Goal: Task Accomplishment & Management: Use online tool/utility

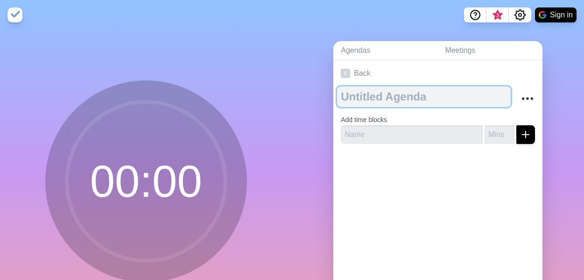
click at [393, 93] on textarea at bounding box center [424, 96] width 174 height 21
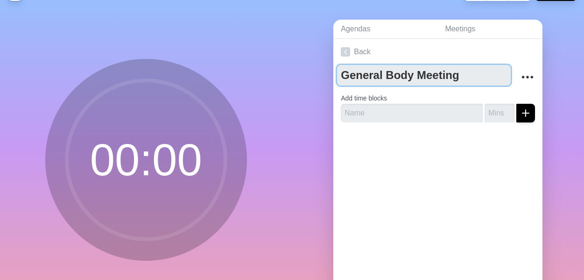
scroll to position [15, 0]
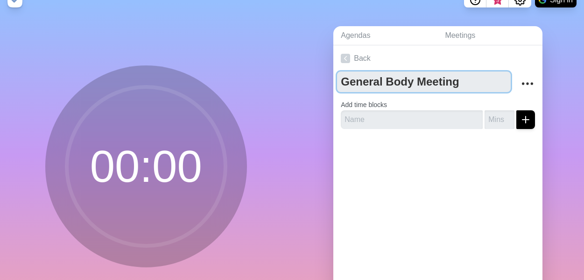
type textarea "General Body Meeting"
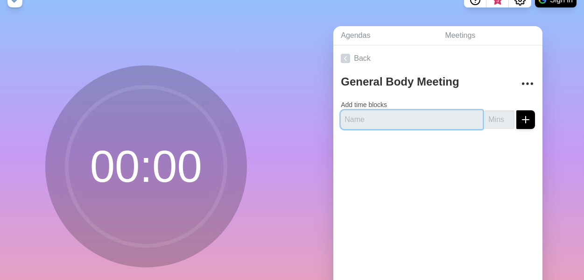
click at [385, 112] on input "text" at bounding box center [412, 119] width 142 height 19
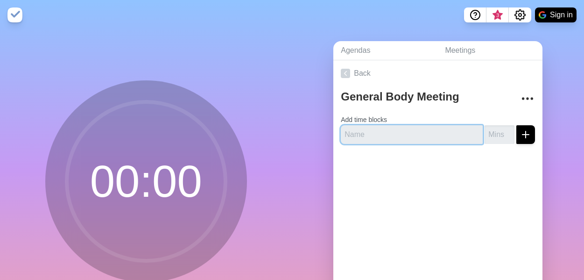
click at [388, 129] on input "text" at bounding box center [412, 134] width 142 height 19
type input "S"
type input "b"
type input "Buffer"
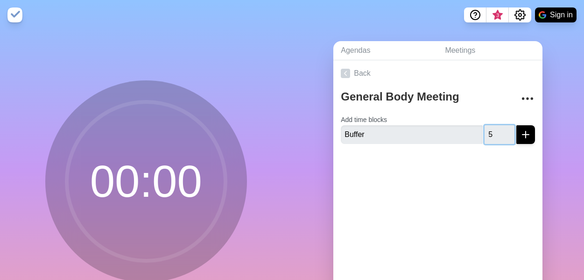
type input "5"
click at [517, 125] on button "submit" at bounding box center [526, 134] width 19 height 19
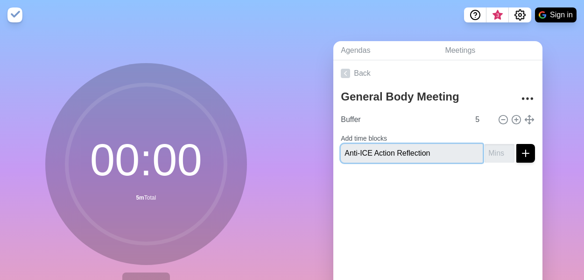
type input "Anti-ICE Action Reflection"
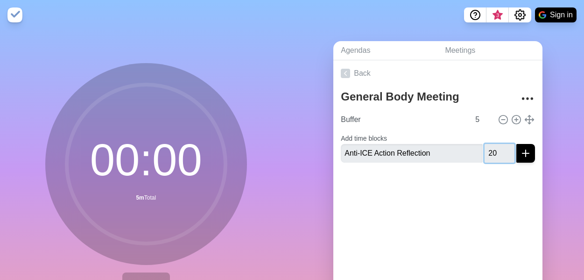
type input "2"
type input "10"
click at [517, 148] on button "submit" at bounding box center [526, 153] width 19 height 19
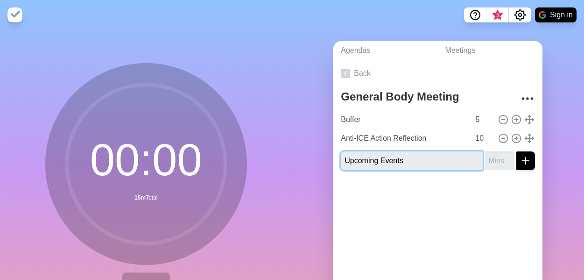
type input "Upcoming Events"
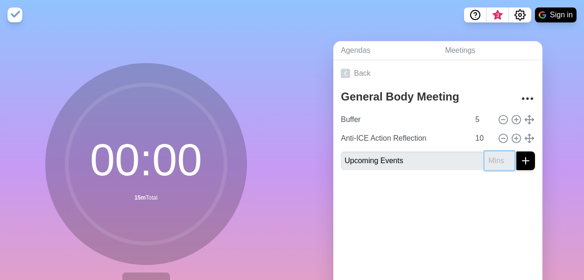
click at [486, 159] on input "number" at bounding box center [500, 160] width 30 height 19
type input "10"
click at [517, 151] on button "submit" at bounding box center [526, 160] width 19 height 19
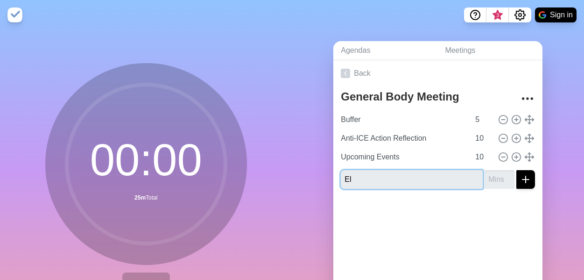
type input "E"
type input "Media Coordinator Election"
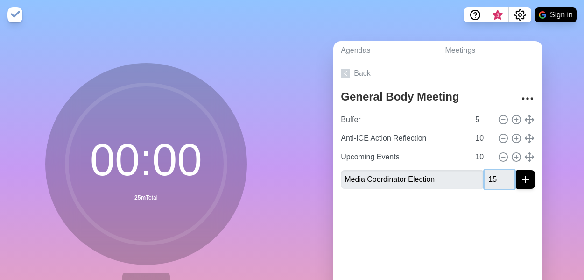
type input "15"
click at [517, 170] on button "submit" at bounding box center [526, 179] width 19 height 19
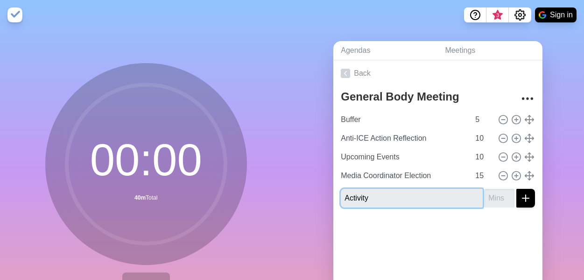
type input "Activity"
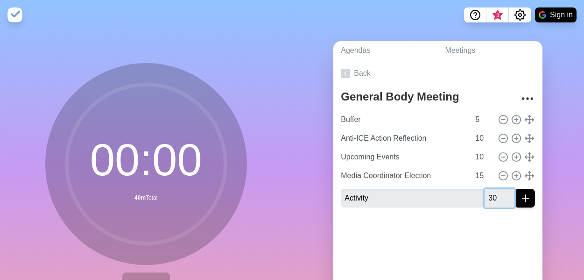
type input "3"
type input "20"
click at [517, 189] on button "submit" at bounding box center [526, 198] width 19 height 19
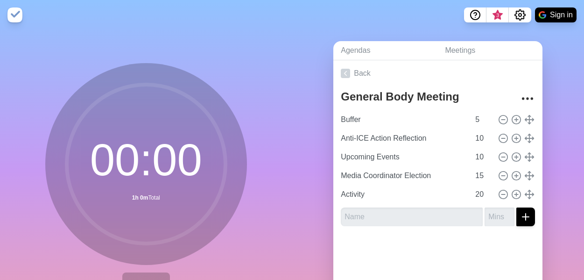
click at [371, 234] on div at bounding box center [438, 252] width 209 height 37
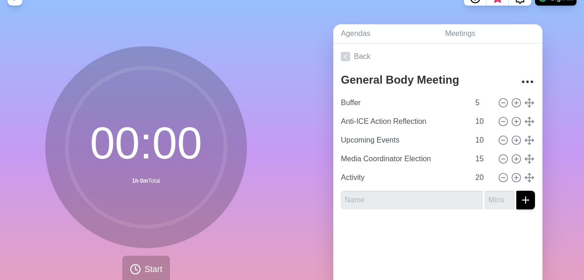
scroll to position [15, 0]
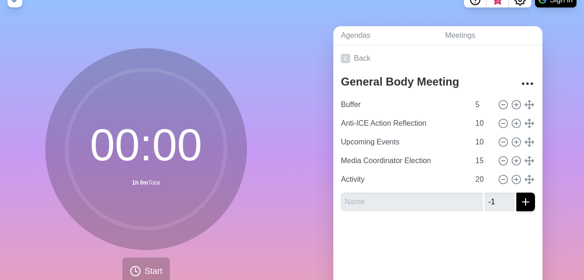
click at [497, 200] on input "-1" at bounding box center [500, 201] width 30 height 19
type input "0"
click at [494, 198] on input "0" at bounding box center [500, 201] width 30 height 19
click at [484, 212] on div "General Body Meeting Buffer 5 Anti-ICE Action Reflection 10 Upcoming Events 10 …" at bounding box center [438, 144] width 209 height 147
click at [518, 80] on button "More" at bounding box center [527, 83] width 19 height 19
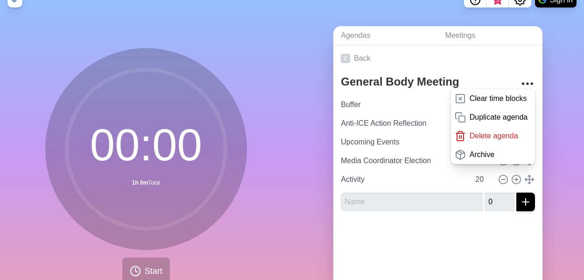
click at [555, 89] on div "Agendas Meetings Back General Body Meeting Clear time blocks Duplicate agenda D…" at bounding box center [438, 170] width 292 height 310
click at [437, 232] on div at bounding box center [438, 237] width 209 height 37
click at [319, 172] on div "Agendas Meetings Back General Body Meeting Clear time blocks Duplicate agenda D…" at bounding box center [438, 170] width 292 height 310
click at [518, 78] on button "More" at bounding box center [527, 83] width 19 height 19
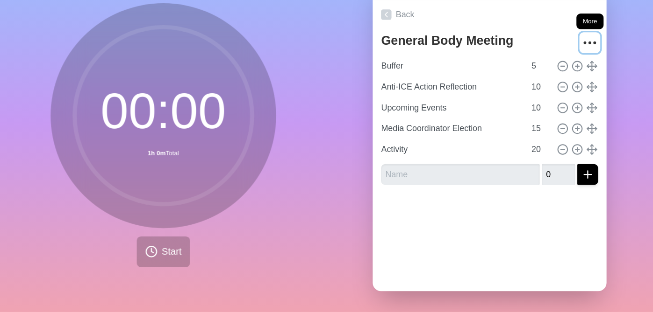
scroll to position [36, 0]
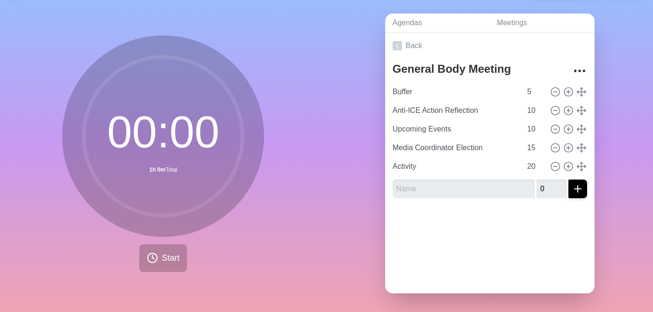
click at [327, 167] on div "Agendas Meetings Back General Body Meeting Buffer 5 Anti-ICE Action Reflection …" at bounding box center [490, 157] width 327 height 310
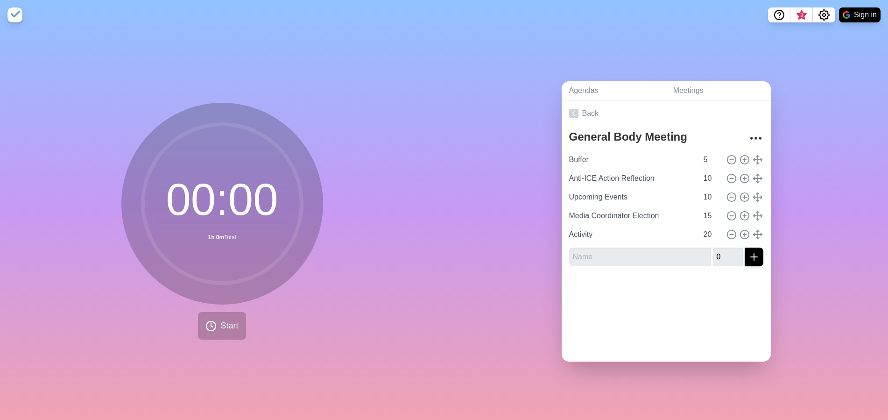
click at [482, 189] on div "Agendas Meetings Back General Body Meeting Buffer 5 Anti-ICE Action Reflection …" at bounding box center [666, 225] width 444 height 390
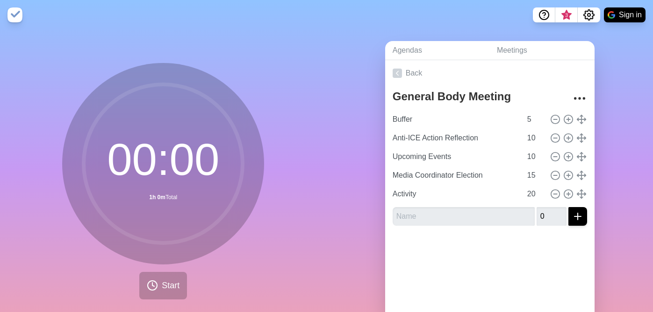
click at [347, 129] on div "Agendas Meetings Back General Body Meeting Buffer 5 Anti-ICE Action Reflection …" at bounding box center [490, 185] width 327 height 310
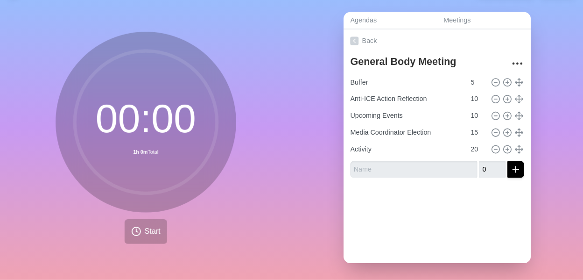
scroll to position [25, 0]
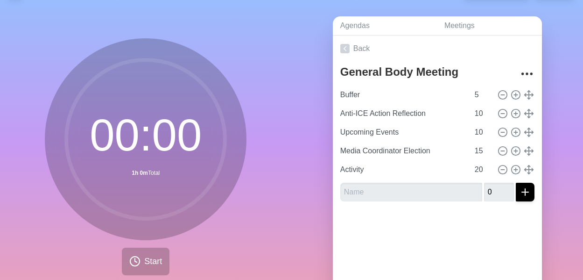
click at [309, 123] on div "Agendas Meetings Back General Body Meeting Buffer 5 Anti-ICE Action Reflection …" at bounding box center [438, 160] width 292 height 310
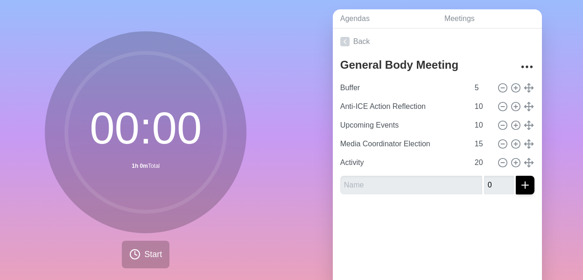
scroll to position [31, 0]
click at [541, 85] on div "Agendas Meetings Back General Body Meeting Buffer 5 Anti-ICE Action Reflection …" at bounding box center [438, 154] width 292 height 310
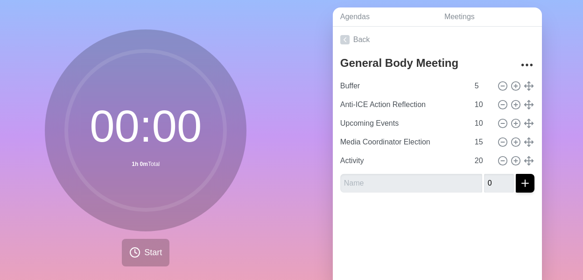
scroll to position [36, 0]
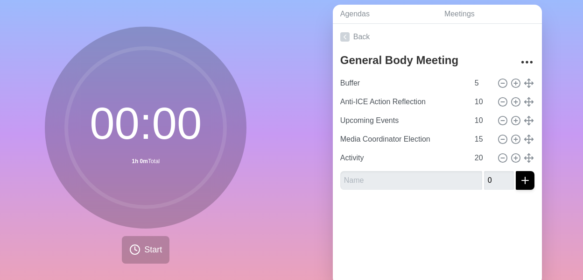
click at [310, 89] on div "Agendas Meetings Back General Body Meeting Buffer 5 Anti-ICE Action Reflection …" at bounding box center [438, 148] width 292 height 310
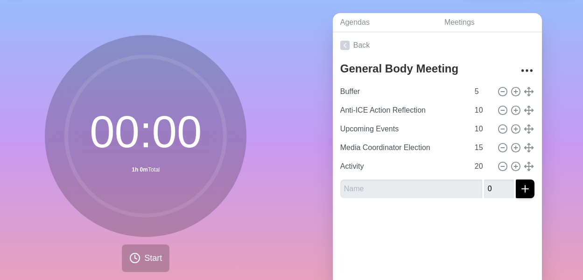
scroll to position [0, 0]
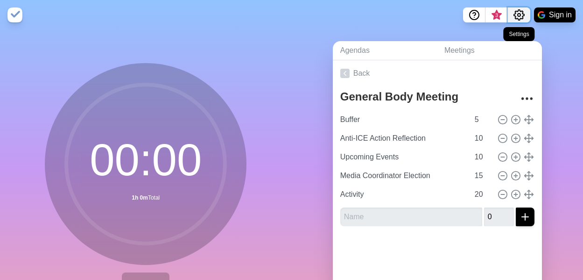
click at [518, 9] on button "Settings" at bounding box center [519, 14] width 22 height 15
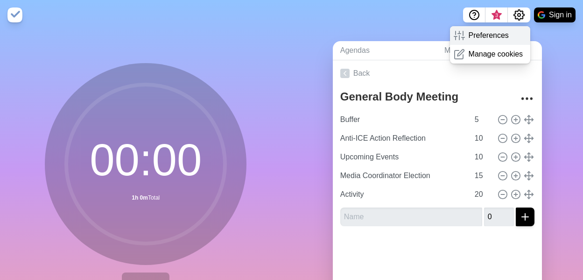
click at [508, 31] on p "Preferences" at bounding box center [489, 35] width 40 height 11
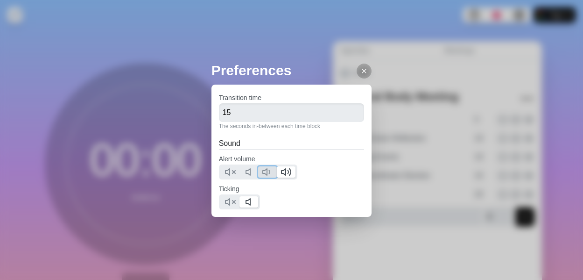
click at [258, 169] on button at bounding box center [267, 171] width 19 height 11
click at [222, 200] on button at bounding box center [230, 201] width 19 height 11
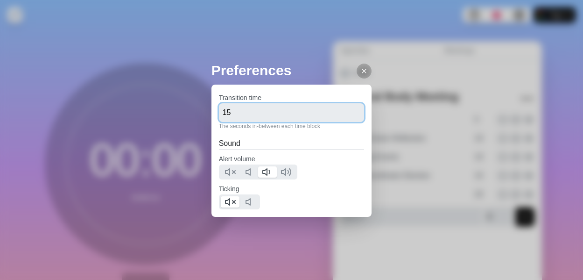
click at [299, 114] on input "15" at bounding box center [292, 112] width 146 height 19
type input "30"
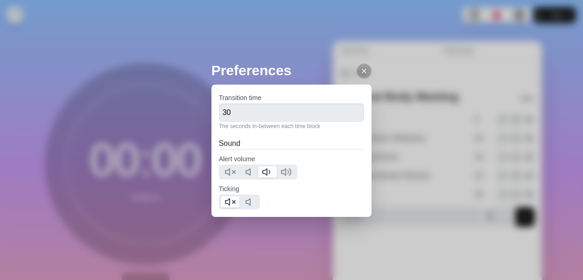
click at [332, 148] on h2 "Sound" at bounding box center [292, 143] width 146 height 11
click at [366, 69] on icon at bounding box center [364, 70] width 7 height 7
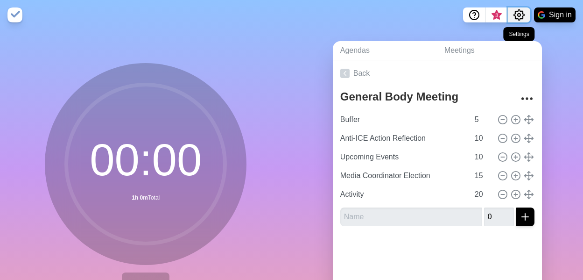
click at [522, 15] on button "Settings" at bounding box center [519, 14] width 22 height 15
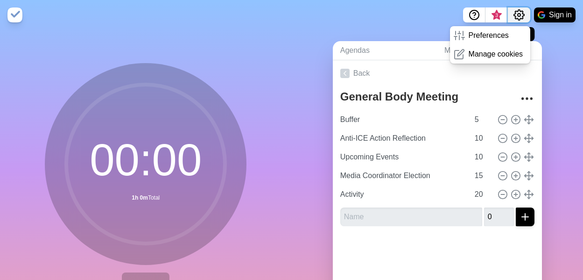
click at [522, 15] on button "Settings" at bounding box center [519, 14] width 22 height 15
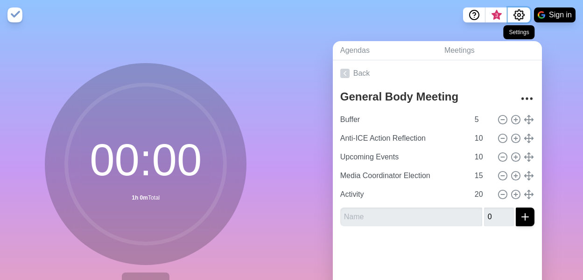
scroll to position [3, 0]
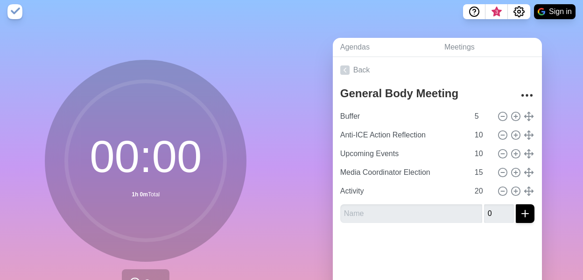
click at [562, 63] on div "Agendas Meetings Back General Body Meeting Buffer 5 Anti-ICE Action Reflection …" at bounding box center [438, 182] width 292 height 310
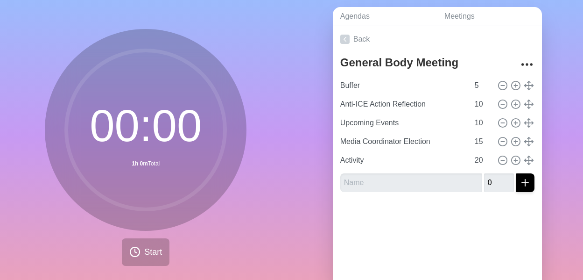
scroll to position [36, 0]
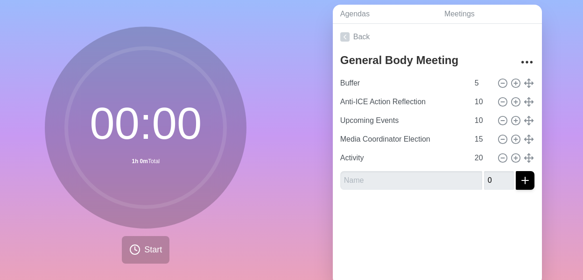
click at [549, 86] on div "Agendas Meetings Back General Body Meeting Buffer 5 Anti-ICE Action Reflection …" at bounding box center [438, 148] width 292 height 310
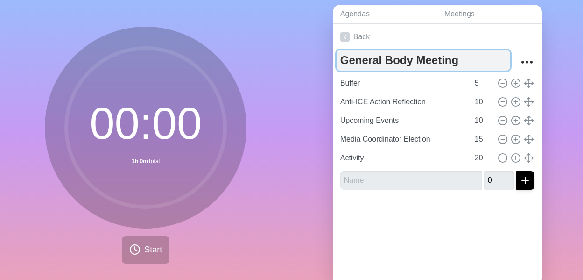
click at [337, 56] on textarea "General Body Meeting" at bounding box center [424, 60] width 174 height 21
type textarea "10/1 General Body Meeting"
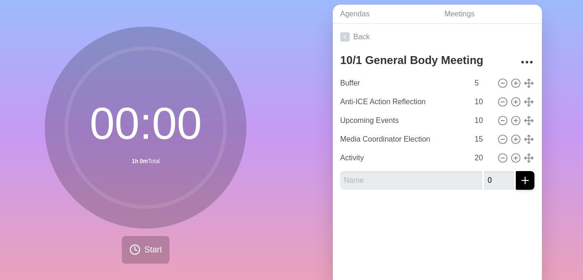
click at [312, 91] on div "Agendas Meetings Back 10/1 General Body Meeting Buffer 5 Anti-ICE Action Reflec…" at bounding box center [438, 148] width 292 height 310
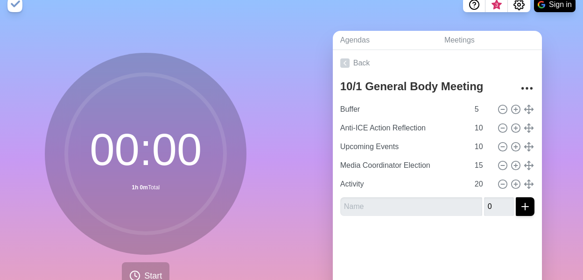
scroll to position [0, 0]
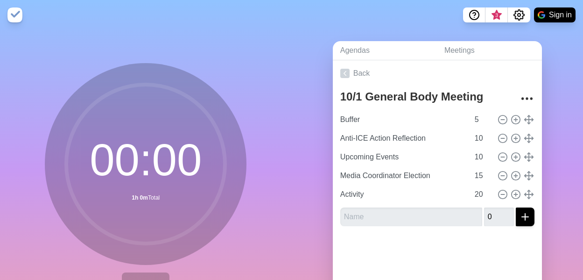
click at [298, 212] on div "Agendas Meetings Back 10/1 General Body Meeting Buffer 5 Anti-ICE Action Reflec…" at bounding box center [438, 185] width 292 height 310
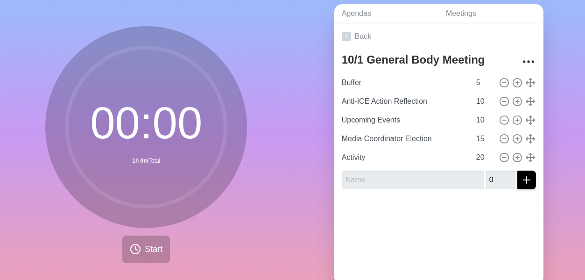
scroll to position [40, 0]
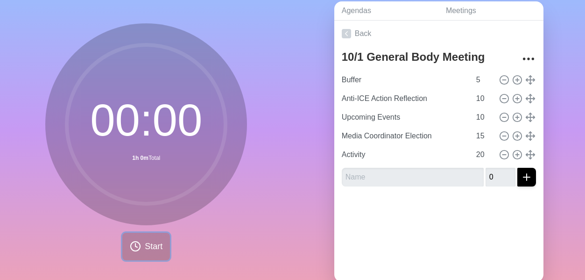
click at [153, 241] on button "Start" at bounding box center [146, 247] width 48 height 28
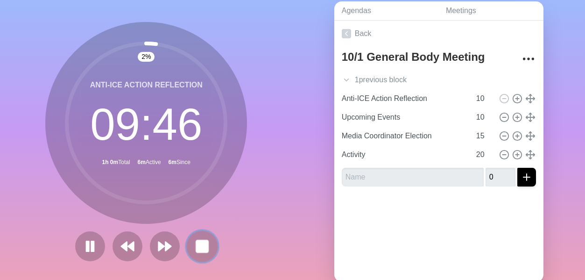
click at [205, 236] on button at bounding box center [202, 245] width 31 height 31
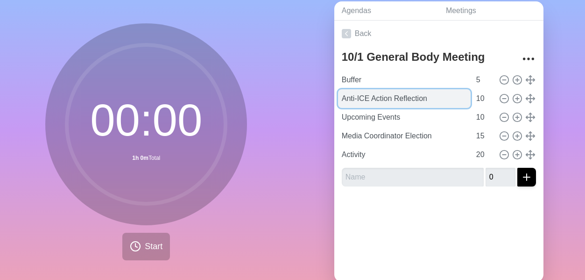
click at [439, 97] on input "Anti-ICE Action Reflection" at bounding box center [404, 98] width 133 height 19
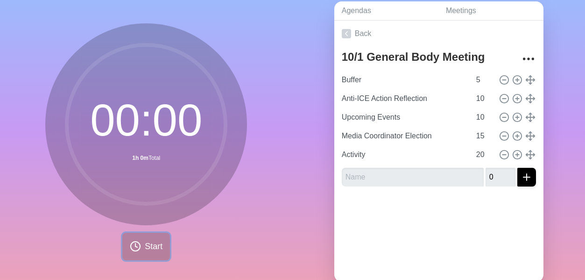
click at [144, 244] on button "Start" at bounding box center [146, 247] width 48 height 28
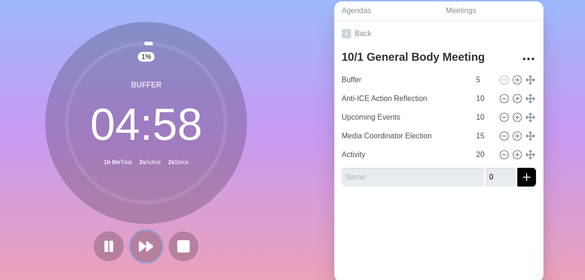
click at [144, 252] on button at bounding box center [146, 245] width 31 height 31
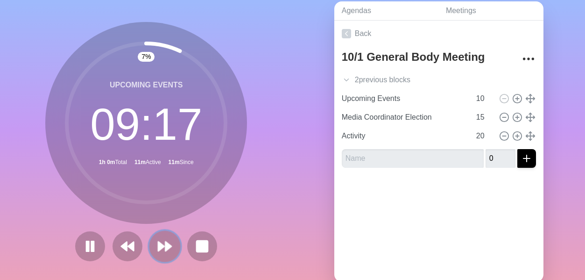
click at [169, 243] on button at bounding box center [164, 245] width 31 height 31
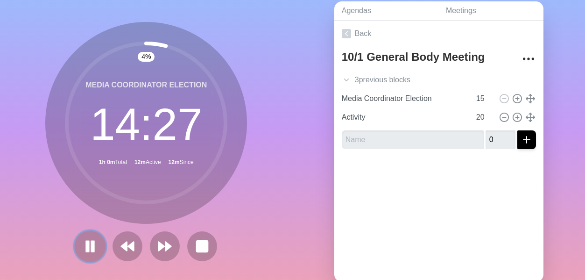
click at [87, 236] on button at bounding box center [90, 245] width 31 height 31
click at [206, 242] on button at bounding box center [202, 245] width 31 height 31
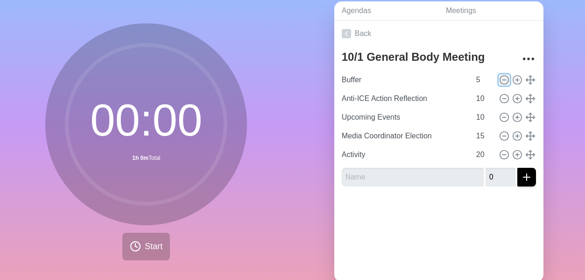
click at [499, 77] on button at bounding box center [504, 79] width 11 height 11
type input "Anti-ICE Action Reflection"
type input "10"
type input "Upcoming Events"
type input "Media Coordinator Election"
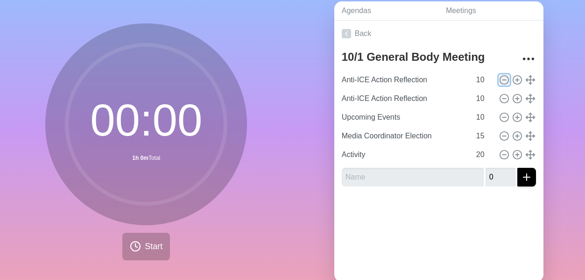
type input "15"
type input "Activity"
type input "20"
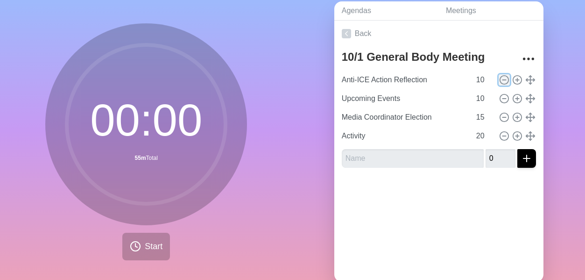
click at [499, 77] on button at bounding box center [504, 79] width 11 height 11
type input "Upcoming Events"
type input "Media Coordinator Election"
type input "15"
type input "Activity"
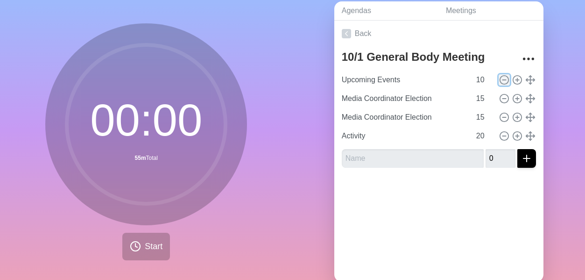
type input "20"
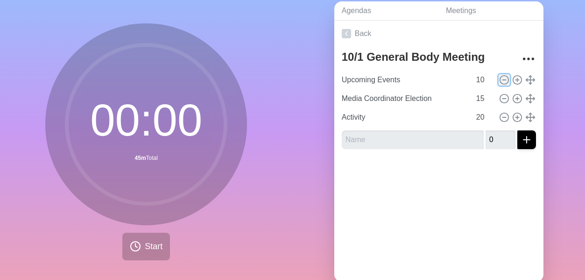
click at [499, 77] on button at bounding box center [504, 79] width 11 height 11
type input "Media Coordinator Election"
type input "15"
type input "Activity"
type input "20"
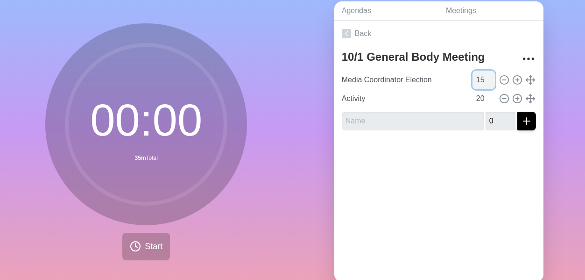
drag, startPoint x: 471, startPoint y: 78, endPoint x: 463, endPoint y: 78, distance: 8.4
click at [473, 78] on input "15" at bounding box center [484, 80] width 22 height 19
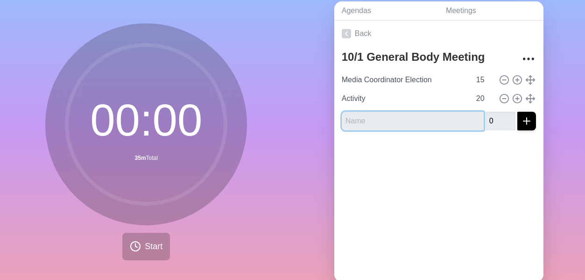
click at [429, 127] on input "text" at bounding box center [413, 121] width 142 height 19
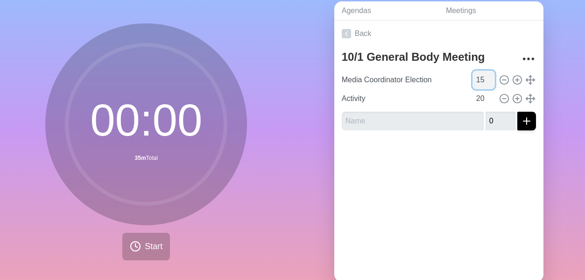
drag, startPoint x: 473, startPoint y: 81, endPoint x: 449, endPoint y: 75, distance: 24.6
click at [473, 75] on input "15" at bounding box center [484, 80] width 22 height 19
click at [439, 172] on div "Back 10/1 General Body Meeting Media Coordinator Election 20 Activity 20 0" at bounding box center [438, 151] width 209 height 261
click at [144, 246] on button "Start" at bounding box center [146, 247] width 48 height 28
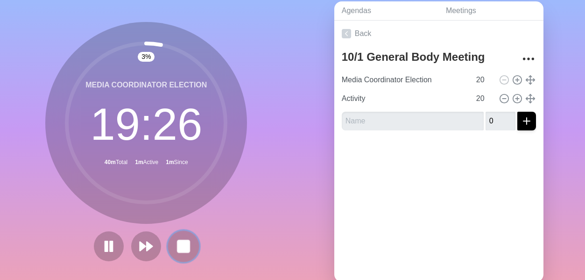
click at [182, 236] on button at bounding box center [183, 245] width 31 height 31
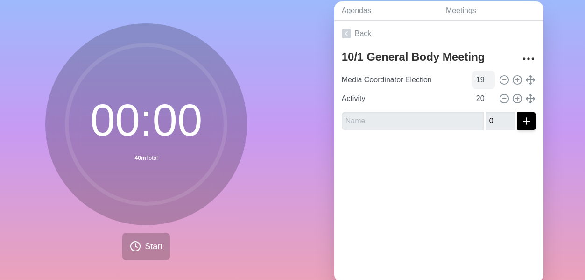
click at [477, 79] on input "19" at bounding box center [484, 80] width 22 height 19
click at [477, 79] on input "18" at bounding box center [484, 80] width 22 height 19
click at [477, 79] on input "17" at bounding box center [484, 80] width 22 height 19
click at [477, 79] on input "16" at bounding box center [484, 80] width 22 height 19
type input "15"
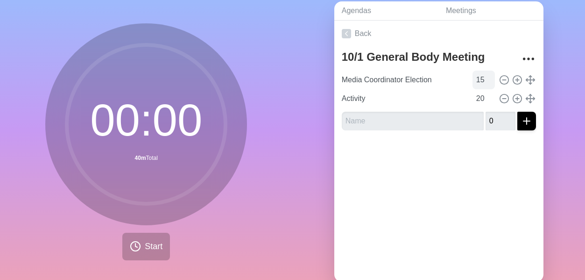
click at [477, 79] on input "15" at bounding box center [484, 80] width 22 height 19
click at [478, 94] on input "21" at bounding box center [484, 98] width 22 height 19
click at [478, 94] on input "22" at bounding box center [484, 98] width 22 height 19
click at [478, 94] on input "23" at bounding box center [484, 98] width 22 height 19
click at [478, 94] on input "24" at bounding box center [484, 98] width 22 height 19
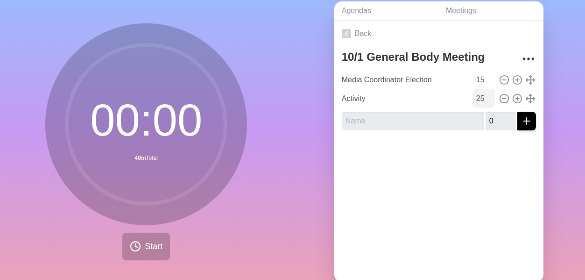
type input "25"
click at [478, 94] on input "25" at bounding box center [484, 98] width 22 height 19
click at [155, 247] on button "Start" at bounding box center [146, 247] width 48 height 28
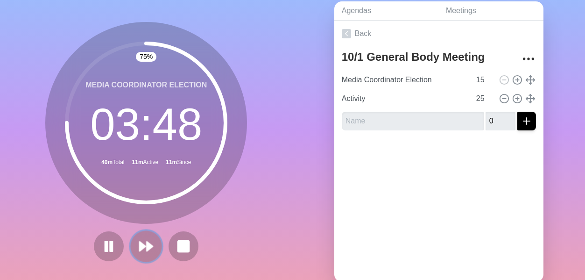
click at [149, 248] on button at bounding box center [146, 245] width 31 height 31
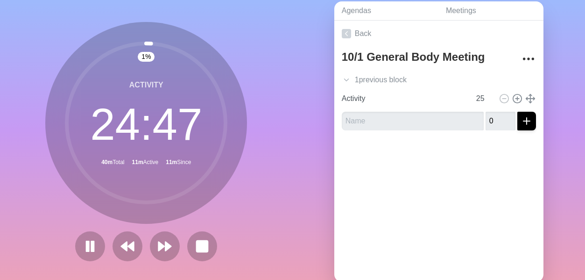
click at [250, 215] on div "1 % Activity 24 : 47 40m Total 11m Active 11m Since" at bounding box center [146, 145] width 293 height 310
